Goal: Task Accomplishment & Management: Complete application form

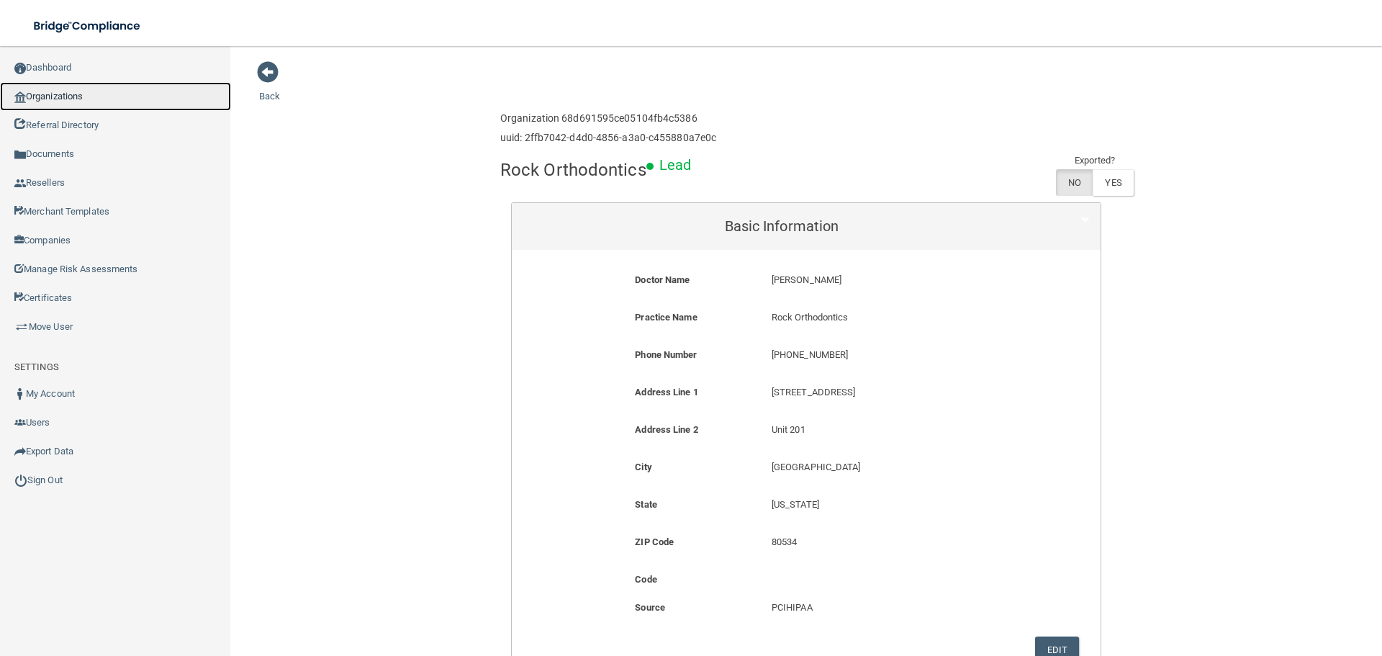
click at [83, 90] on link "Organizations" at bounding box center [115, 96] width 231 height 29
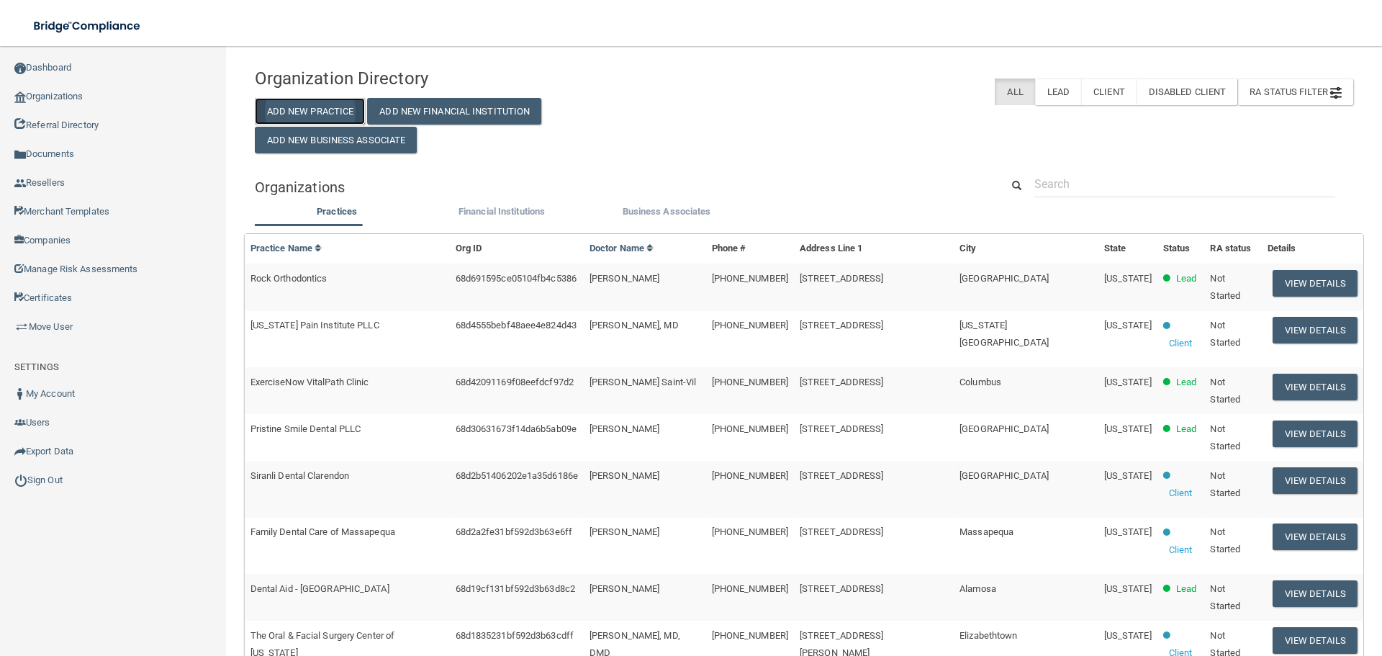
click at [305, 107] on button "Add New Practice" at bounding box center [310, 111] width 111 height 27
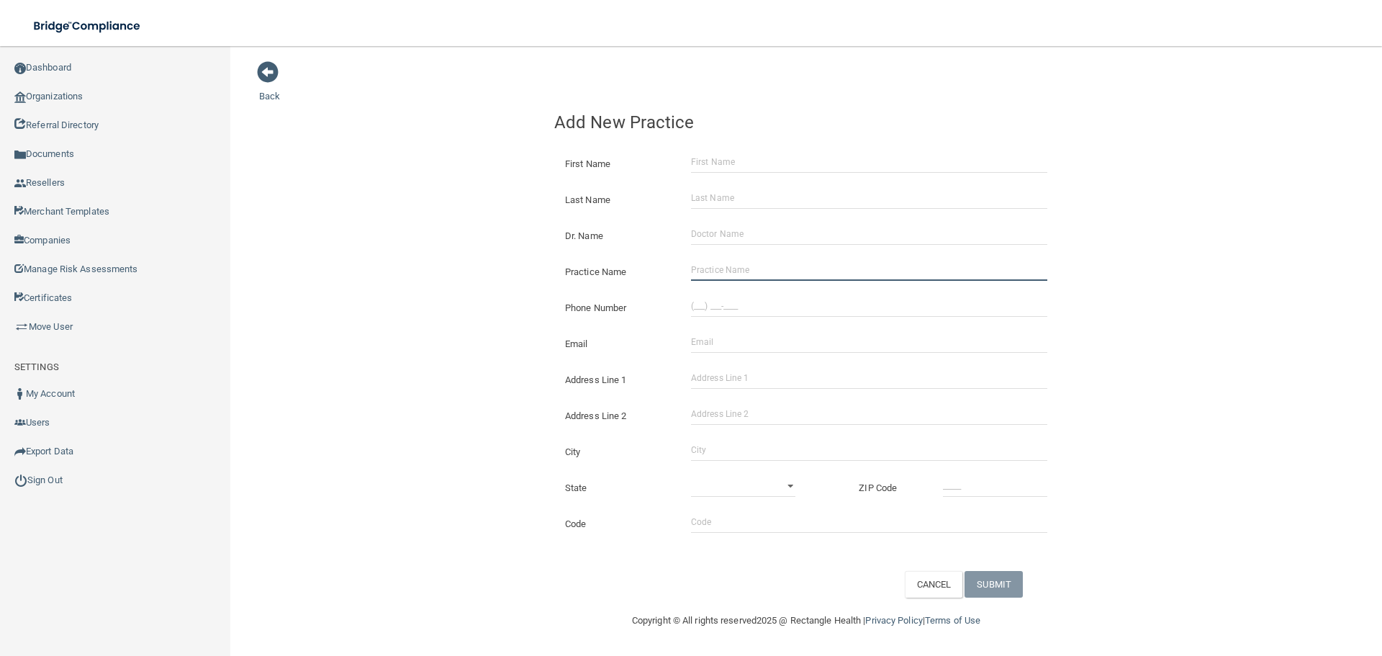
drag, startPoint x: 759, startPoint y: 264, endPoint x: 672, endPoint y: 255, distance: 86.9
click at [759, 264] on input "Practice Name" at bounding box center [869, 270] width 356 height 22
paste input "[PERSON_NAME] DDS"
type input "[PERSON_NAME] DDS"
drag, startPoint x: 424, startPoint y: 208, endPoint x: 393, endPoint y: 210, distance: 31.0
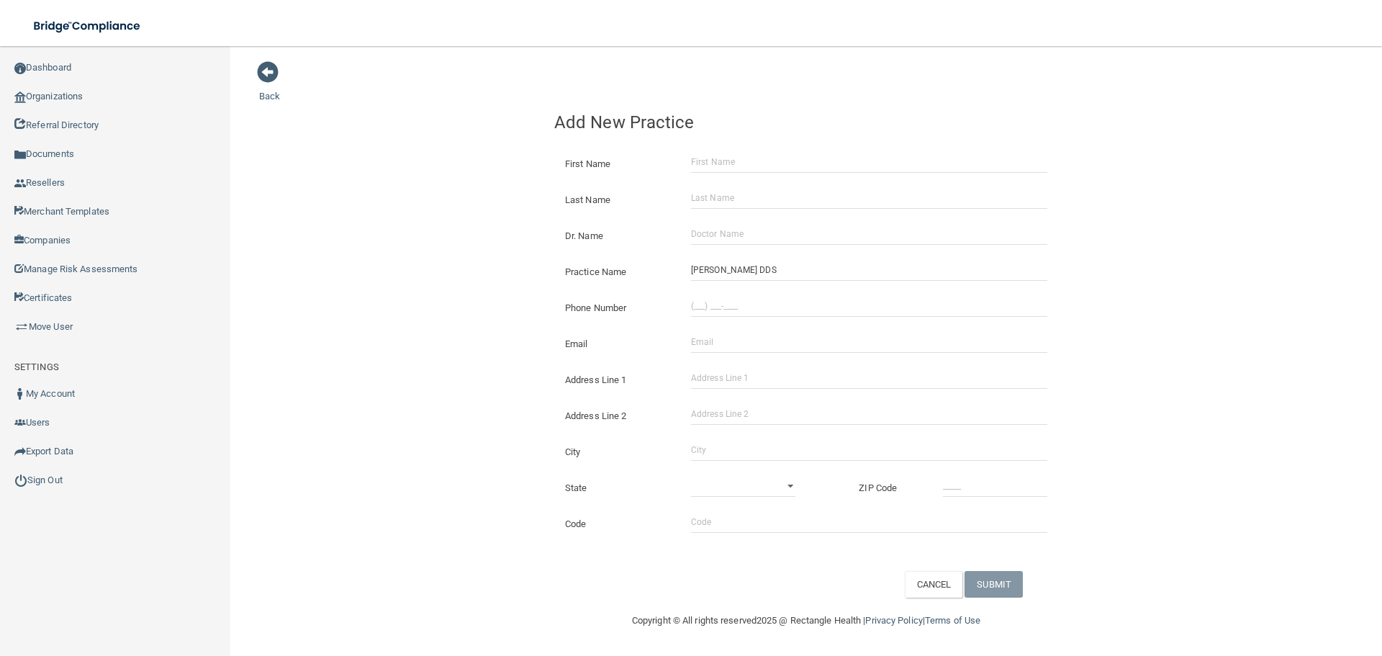
click at [424, 208] on div "Back Add New Practice First Name Last Name Dr. Name Practice Name [PERSON_NAME]…" at bounding box center [806, 328] width 1094 height 537
drag, startPoint x: 713, startPoint y: 298, endPoint x: 620, endPoint y: 287, distance: 93.5
click at [713, 298] on input "(___) ___-____" at bounding box center [869, 306] width 356 height 22
paste input "937) 293-4261"
type input "[PHONE_NUMBER]"
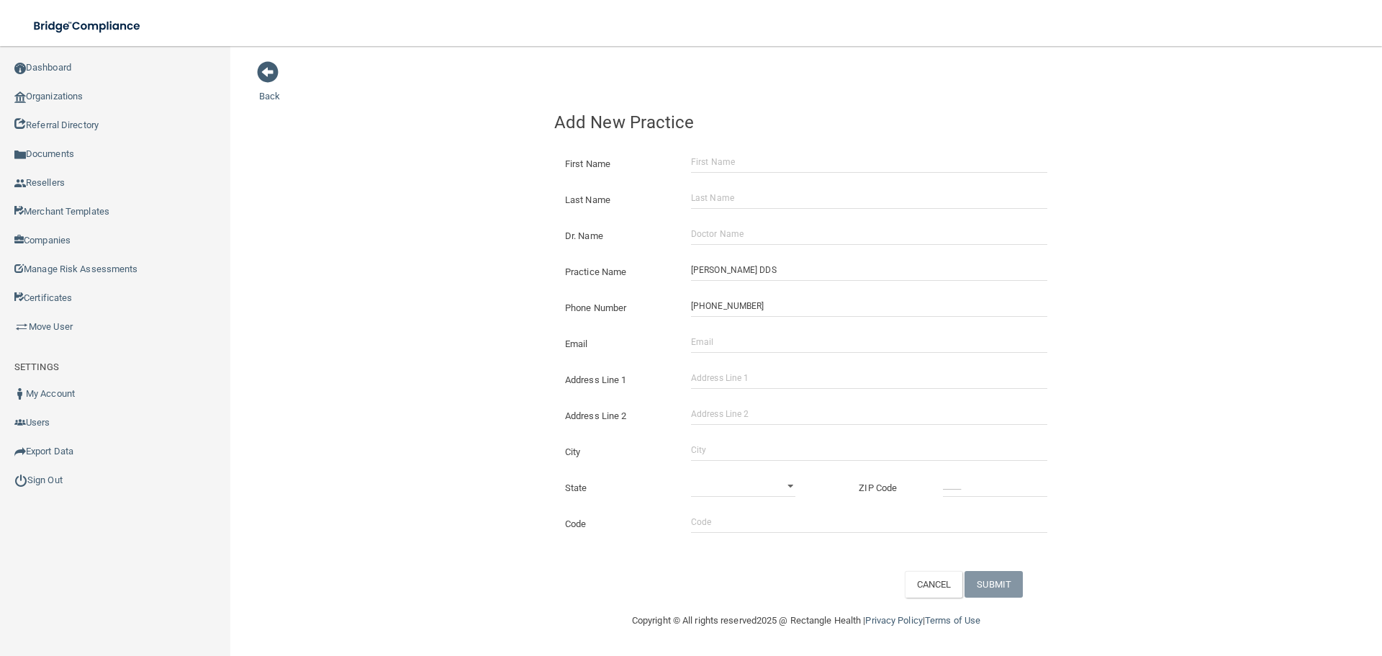
drag, startPoint x: 442, startPoint y: 238, endPoint x: 442, endPoint y: 247, distance: 9.4
click at [442, 244] on div "Back Add New Practice First Name Last Name Dr. Name Practice Name [PERSON_NAME]…" at bounding box center [806, 328] width 1094 height 537
drag, startPoint x: 739, startPoint y: 374, endPoint x: 745, endPoint y: 407, distance: 33.0
click at [739, 374] on input "Address Line 1" at bounding box center [869, 378] width 356 height 22
paste input "[STREET_ADDRESS][PERSON_NAME]"
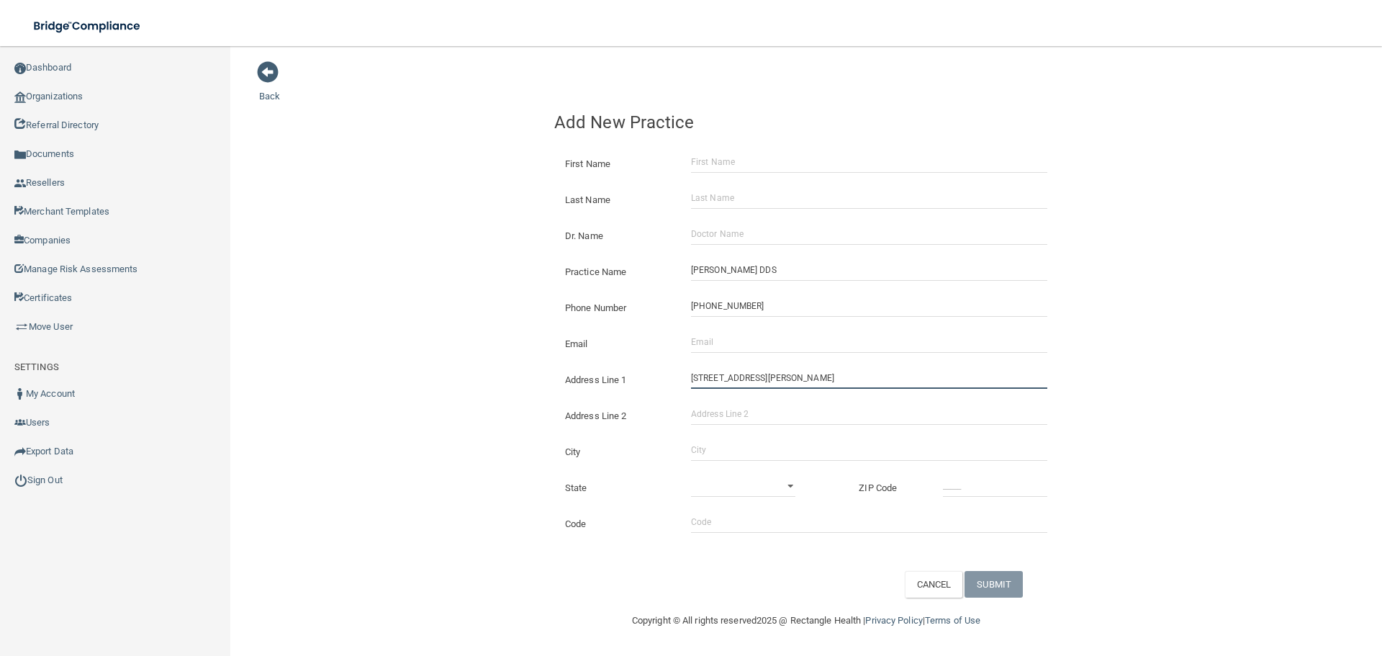
type input "[STREET_ADDRESS][PERSON_NAME]"
click at [715, 465] on div "State [US_STATE] [US_STATE] [US_STATE] [US_STATE] [US_STATE] [US_STATE] [US_STA…" at bounding box center [805, 482] width 525 height 36
click at [717, 450] on input "City" at bounding box center [869, 450] width 356 height 22
type input "Moraine"
drag, startPoint x: 714, startPoint y: 485, endPoint x: 705, endPoint y: 482, distance: 10.0
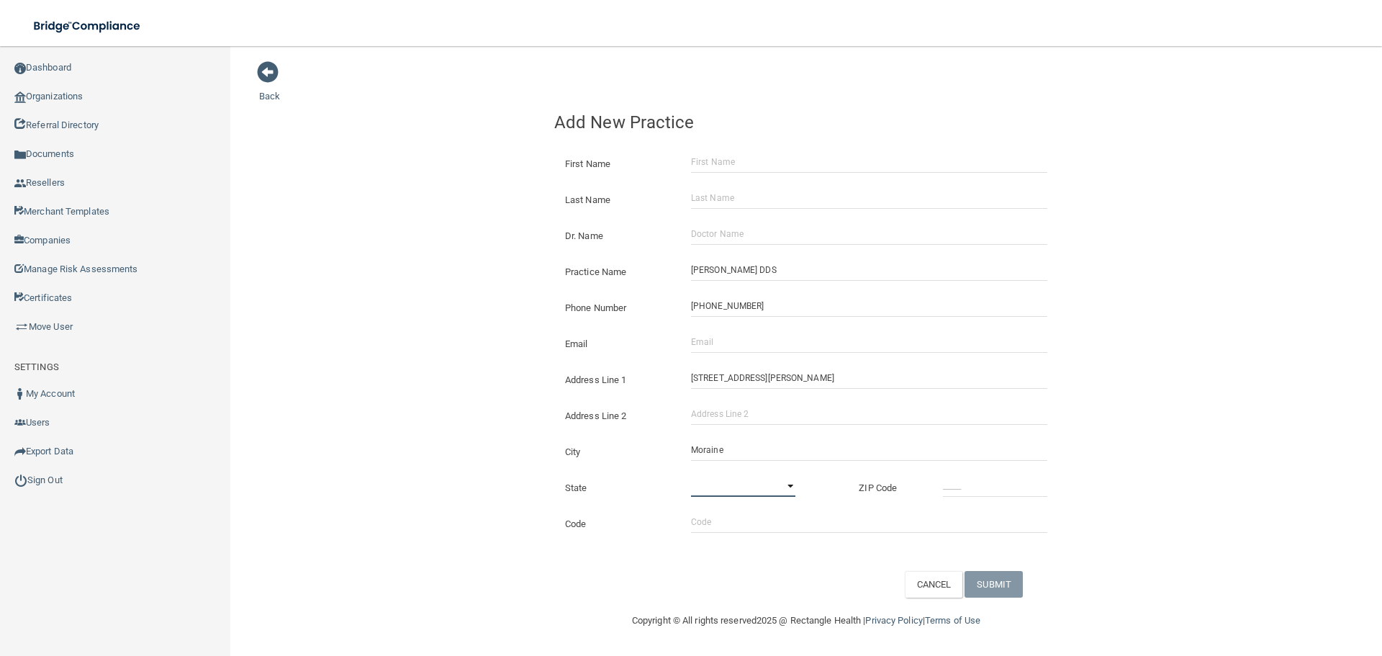
click at [714, 485] on select "[US_STATE] [US_STATE] [US_STATE] [US_STATE] [US_STATE] [US_STATE] [US_STATE] [U…" at bounding box center [743, 486] width 104 height 22
select select "35"
click at [691, 475] on select "[US_STATE] [US_STATE] [US_STATE] [US_STATE] [US_STATE] [US_STATE] [US_STATE] [U…" at bounding box center [743, 486] width 104 height 22
click at [984, 482] on input "_____" at bounding box center [995, 486] width 104 height 22
type input "45439"
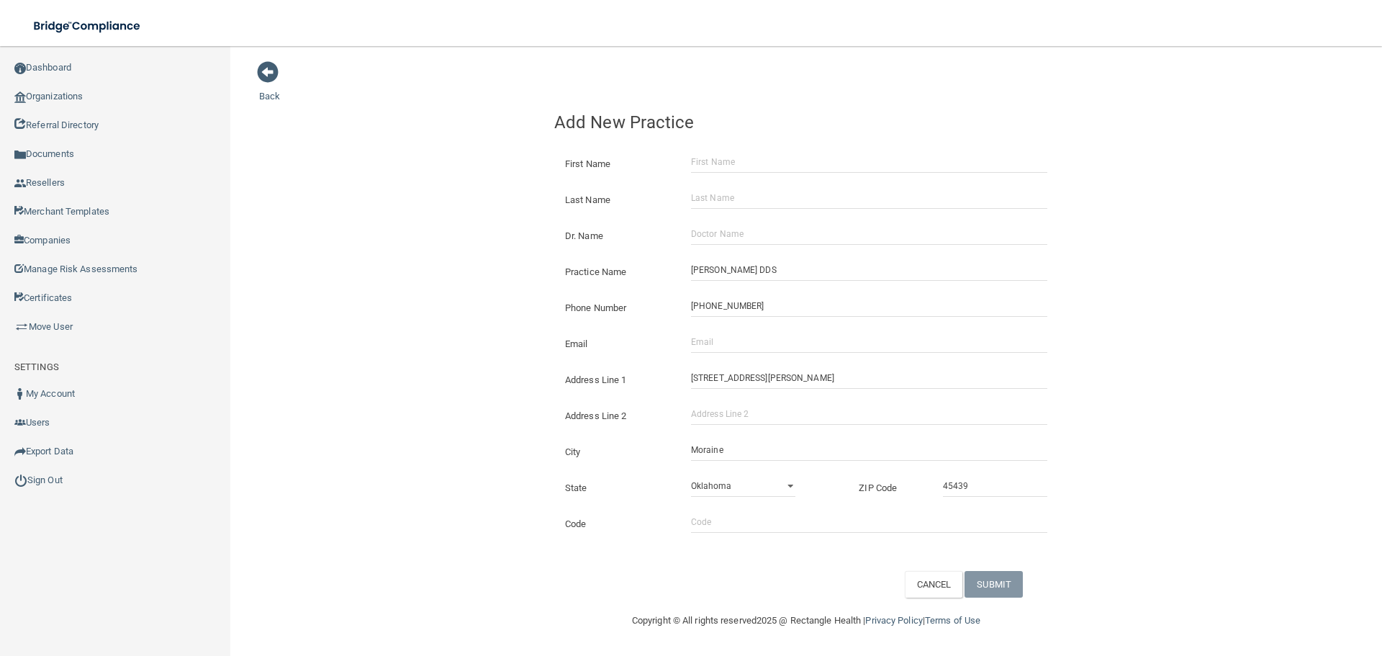
click at [361, 378] on div "Back Add New Practice First Name Last Name Dr. Name Practice Name [PERSON_NAME]…" at bounding box center [806, 328] width 1094 height 537
click at [757, 356] on div "Email The email address is already taken" at bounding box center [805, 338] width 525 height 36
click at [735, 348] on input "Email" at bounding box center [869, 342] width 356 height 22
paste input "[EMAIL_ADDRESS][DOMAIN_NAME]"
type input "[EMAIL_ADDRESS][DOMAIN_NAME]"
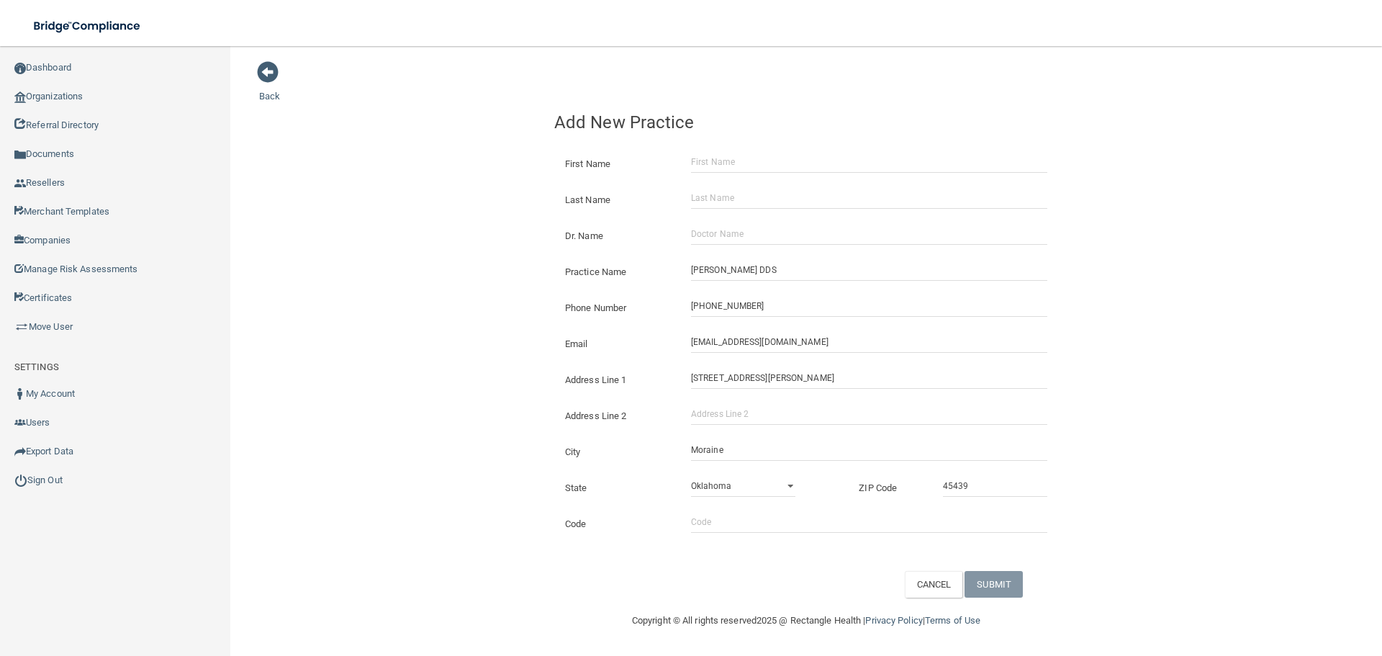
drag, startPoint x: 497, startPoint y: 327, endPoint x: 507, endPoint y: 330, distance: 10.5
click at [497, 327] on div "Back Add New Practice First Name Last Name Dr. Name Practice Name [PERSON_NAME]…" at bounding box center [806, 328] width 1094 height 537
click at [698, 235] on input "Dr. Name" at bounding box center [869, 234] width 356 height 22
paste input "[PERSON_NAME]"
type input "[PERSON_NAME]"
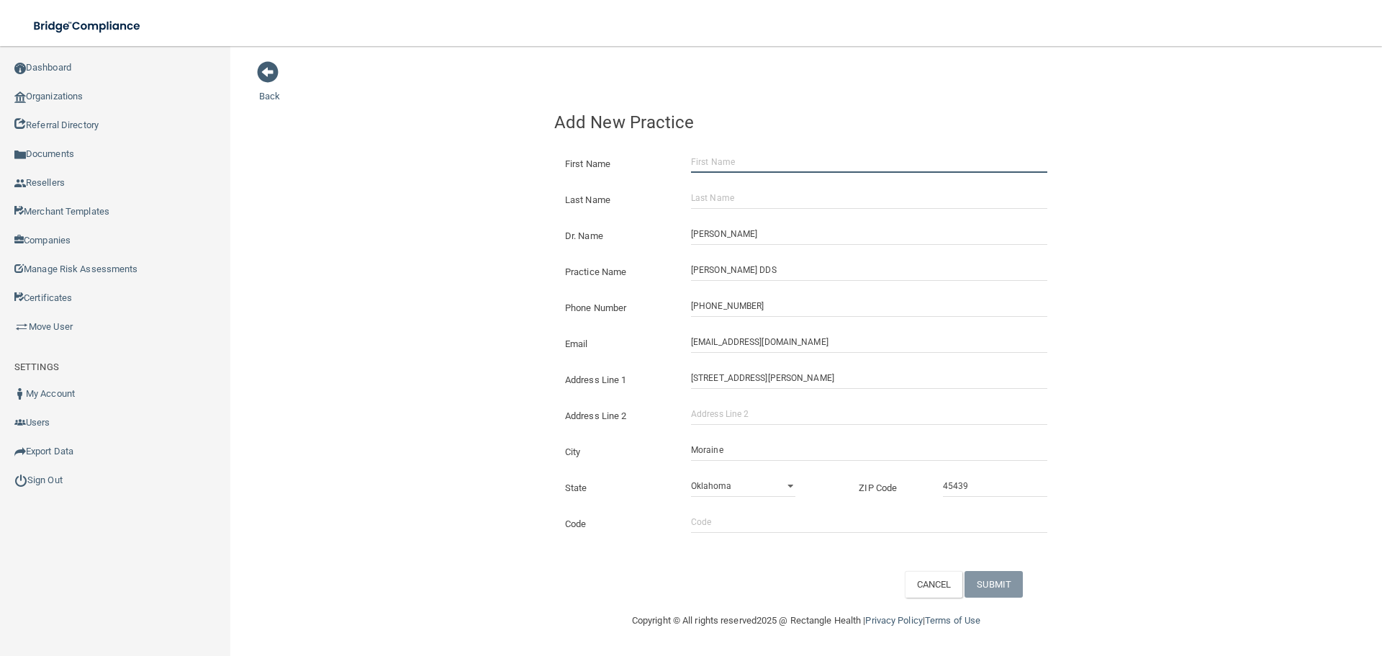
paste input "[PERSON_NAME]"
click at [715, 155] on input "[PERSON_NAME]" at bounding box center [869, 162] width 356 height 22
click at [748, 158] on input "[PERSON_NAME]" at bounding box center [869, 162] width 356 height 22
type input "[PERSON_NAME]"
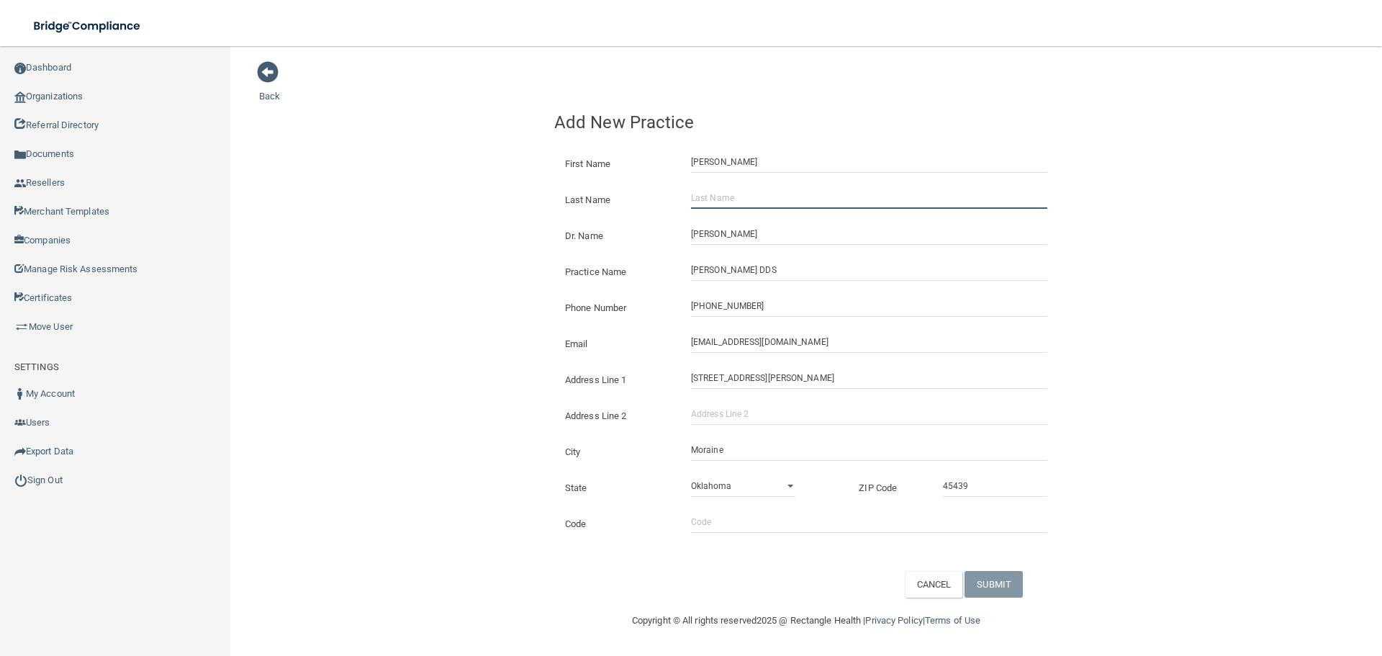
click at [721, 207] on input "Last Name" at bounding box center [869, 198] width 356 height 22
paste input "[PERSON_NAME]"
type input "[PERSON_NAME]"
click at [726, 168] on input "[PERSON_NAME]" at bounding box center [869, 162] width 356 height 22
type input "[PERSON_NAME]"
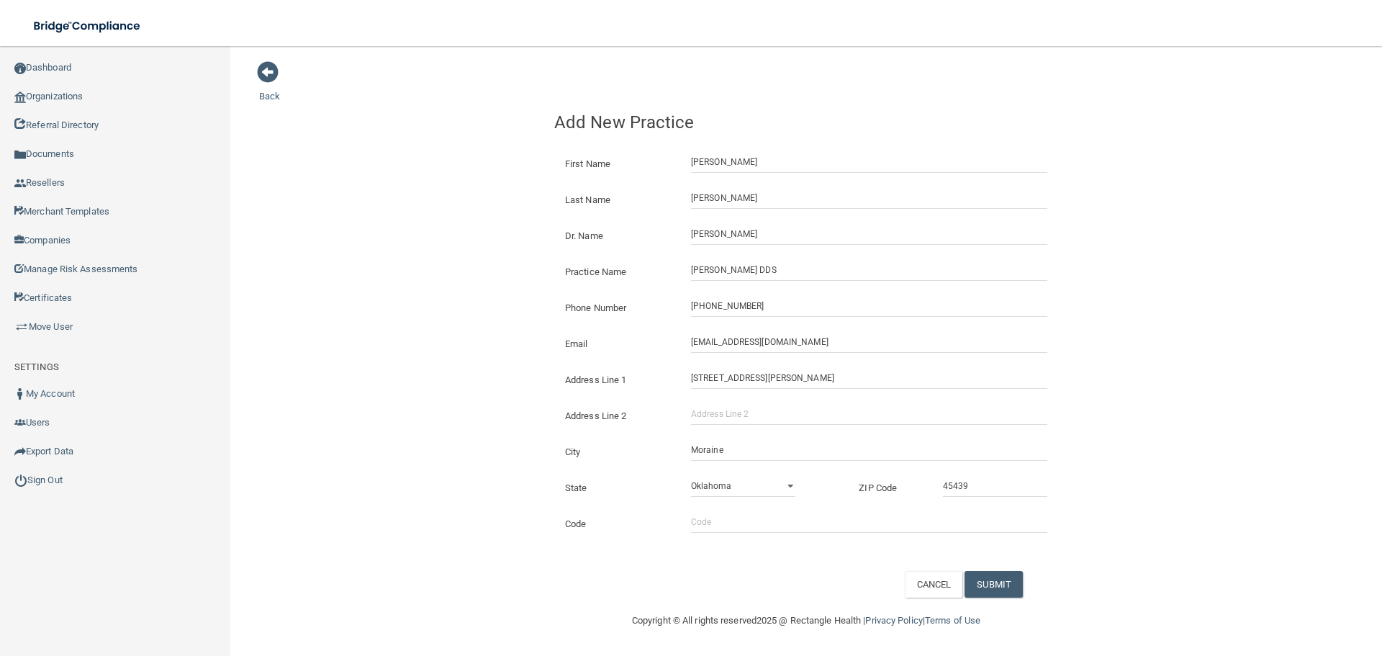
drag, startPoint x: 1204, startPoint y: 587, endPoint x: 1055, endPoint y: 601, distance: 149.6
click at [1203, 587] on div "Back Add New Practice First Name [PERSON_NAME] Name [PERSON_NAME] Dr. Name [PER…" at bounding box center [806, 328] width 1094 height 537
click at [996, 574] on button "SUBMIT" at bounding box center [994, 584] width 58 height 27
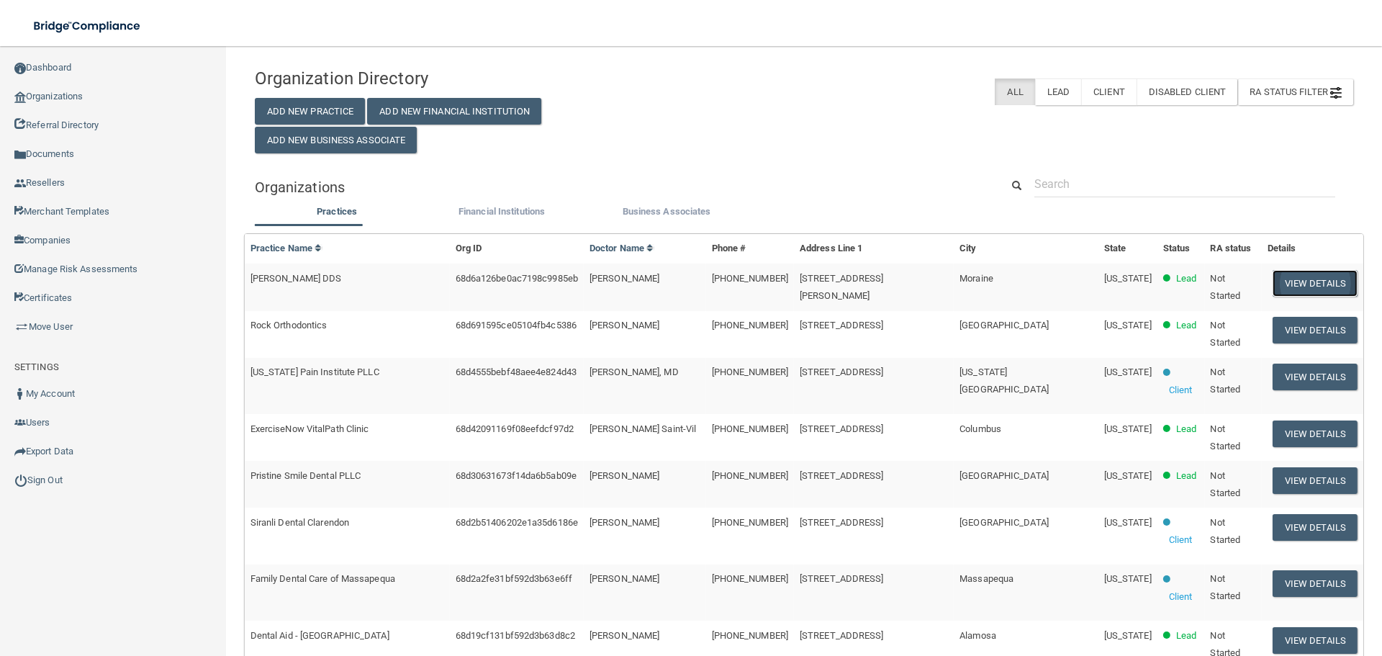
click at [1308, 286] on button "View Details" at bounding box center [1315, 283] width 85 height 27
